Goal: Information Seeking & Learning: Learn about a topic

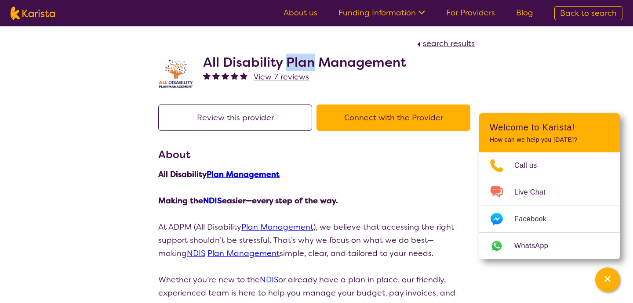
click at [299, 59] on h2 "All Disability Plan Management" at bounding box center [304, 63] width 203 height 16
drag, startPoint x: 0, startPoint y: 0, endPoint x: 300, endPoint y: 59, distance: 305.6
click at [300, 59] on h2 "All Disability Plan Management" at bounding box center [304, 63] width 203 height 16
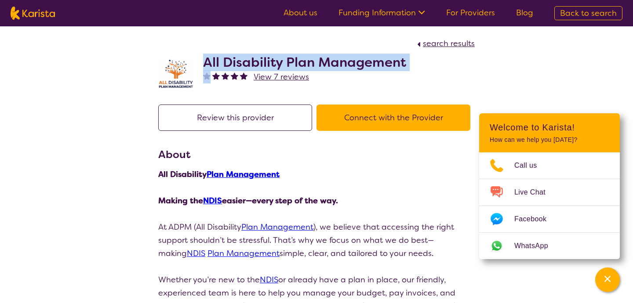
click at [300, 59] on h2 "All Disability Plan Management" at bounding box center [304, 63] width 203 height 16
copy h2 "All Disability Plan Management"
click at [300, 59] on h2 "All Disability Plan Management" at bounding box center [304, 63] width 203 height 16
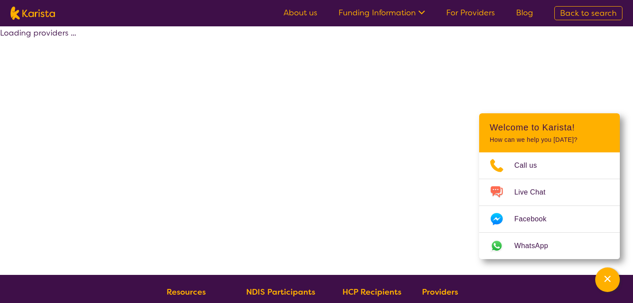
select select "by_score"
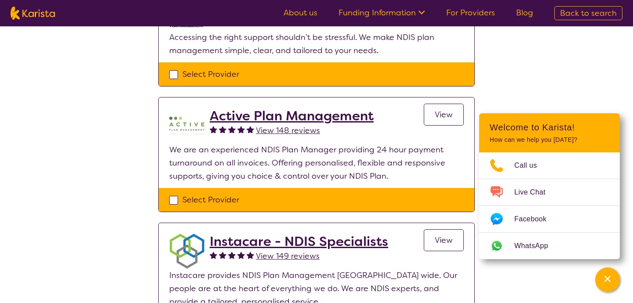
scroll to position [138, 0]
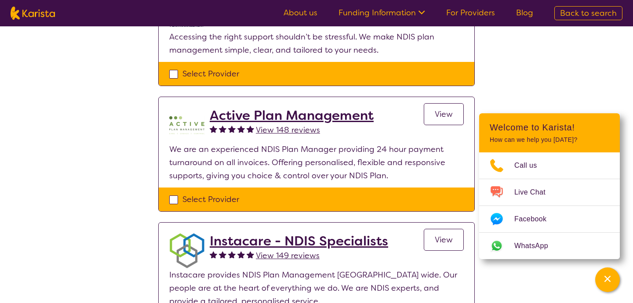
click at [299, 113] on h2 "Active Plan Management" at bounding box center [292, 116] width 164 height 16
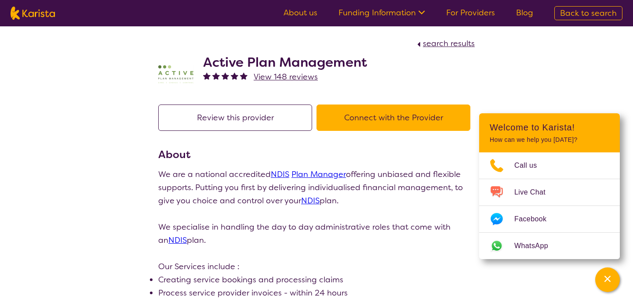
select select "by_score"
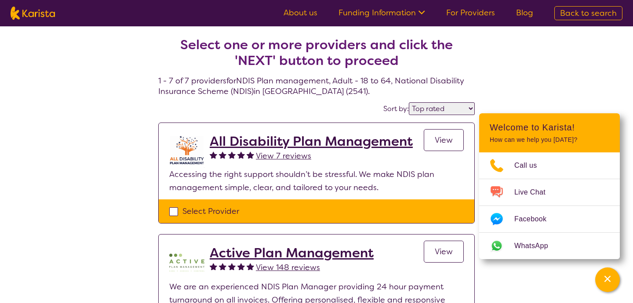
scroll to position [138, 0]
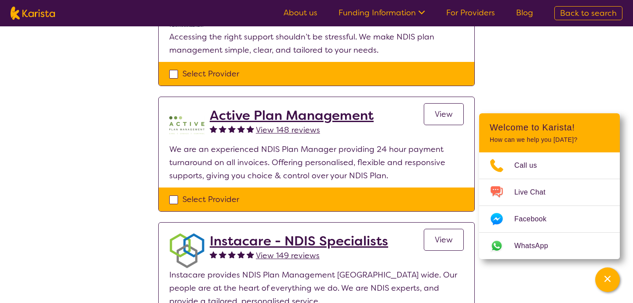
click at [259, 114] on h2 "Active Plan Management" at bounding box center [292, 116] width 164 height 16
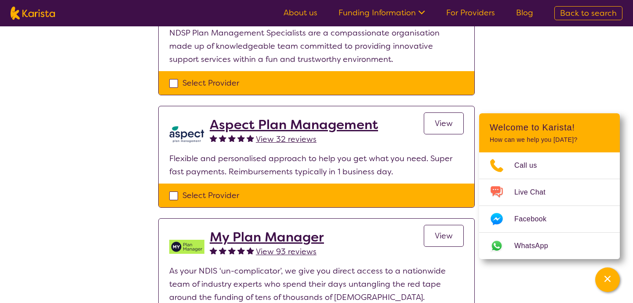
scroll to position [517, 0]
